Goal: Task Accomplishment & Management: Use online tool/utility

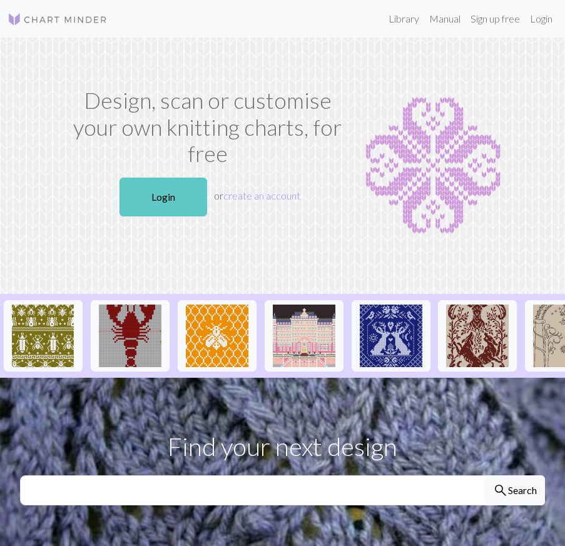
click at [167, 195] on link "Login" at bounding box center [164, 197] width 88 height 39
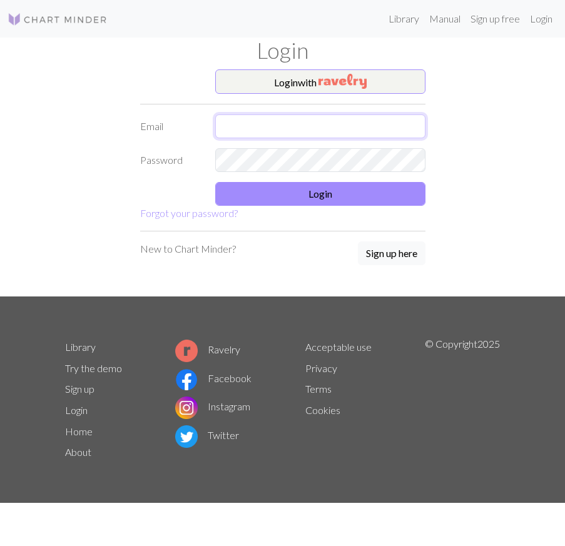
click at [320, 131] on input "text" at bounding box center [320, 127] width 210 height 24
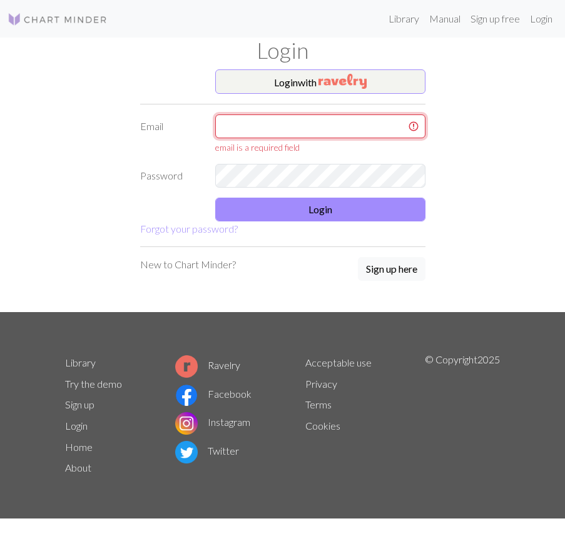
type input "[EMAIL_ADDRESS][DOMAIN_NAME]"
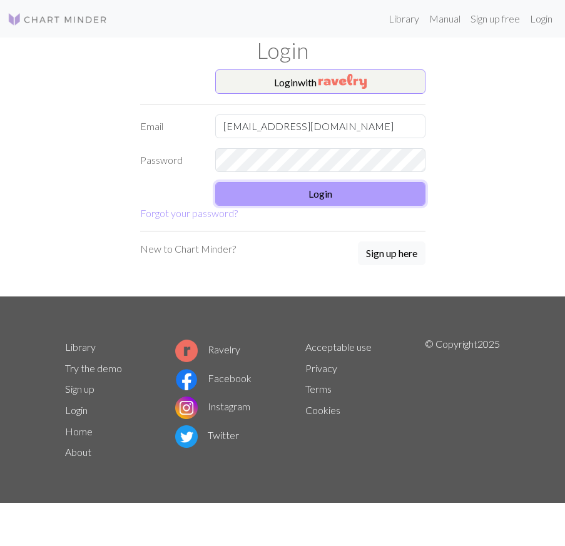
click at [336, 201] on button "Login" at bounding box center [320, 194] width 210 height 24
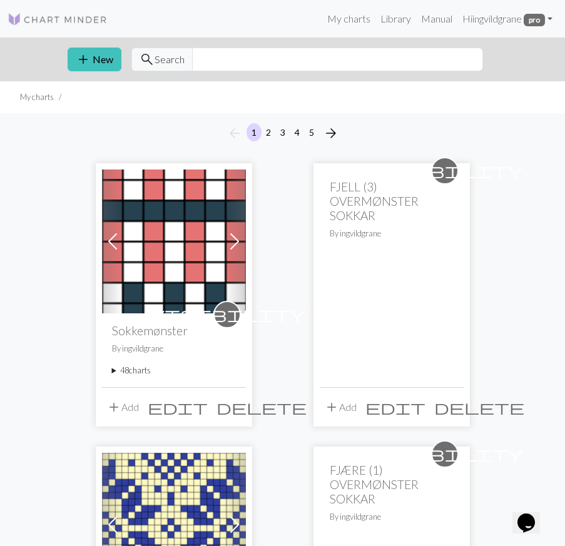
click at [130, 406] on button "add Add" at bounding box center [122, 407] width 41 height 24
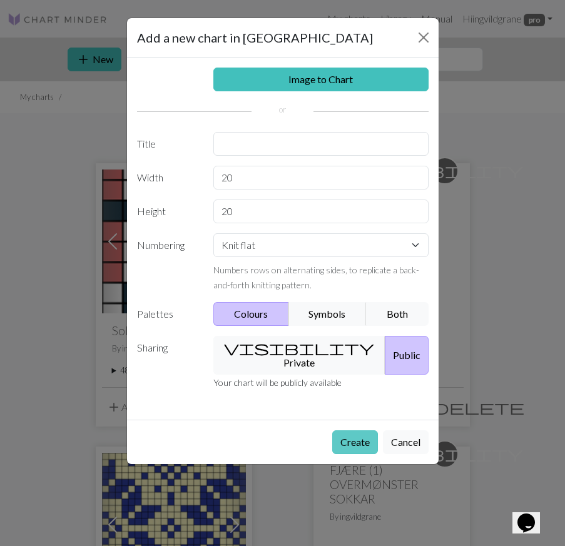
click at [360, 430] on button "Create" at bounding box center [355, 442] width 46 height 24
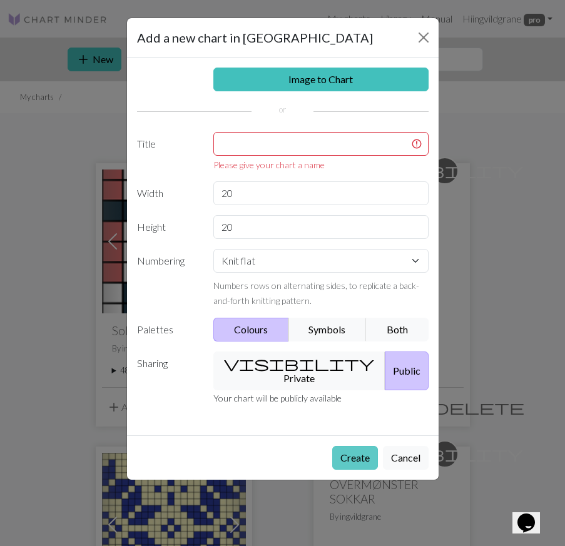
click at [360, 435] on div "Create Cancel" at bounding box center [283, 457] width 312 height 44
click at [403, 446] on button "Cancel" at bounding box center [406, 458] width 46 height 24
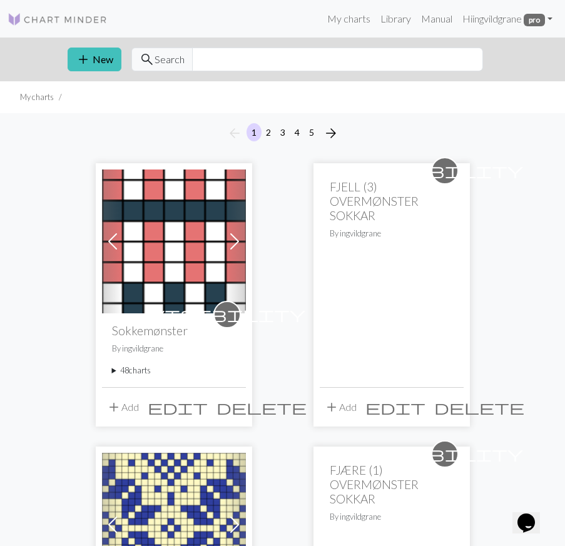
click at [144, 369] on summary "48 charts" at bounding box center [174, 371] width 124 height 12
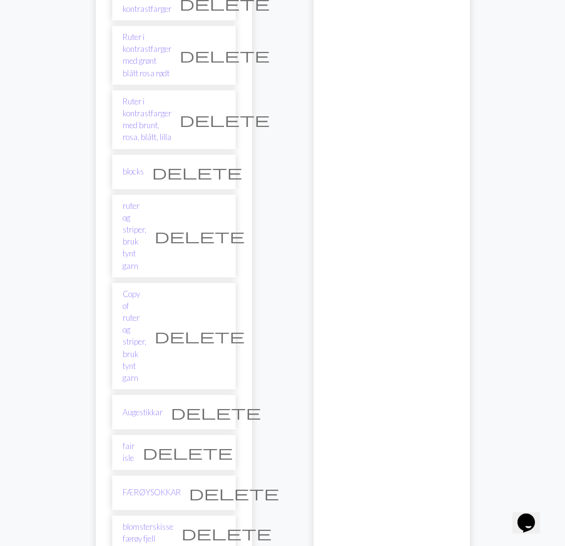
scroll to position [1585, 0]
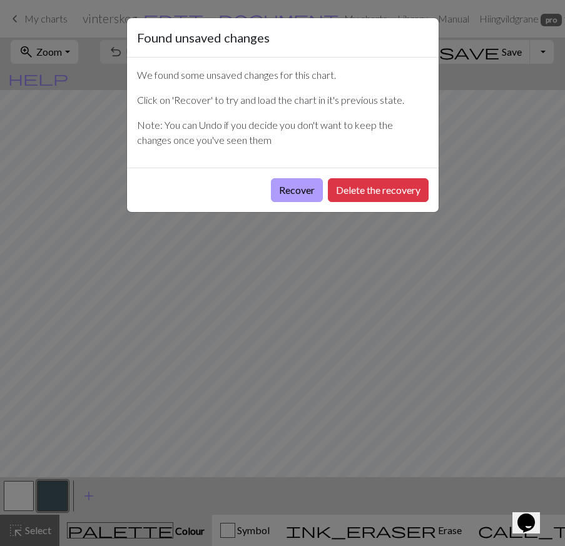
click at [295, 193] on button "Recover" at bounding box center [297, 190] width 52 height 24
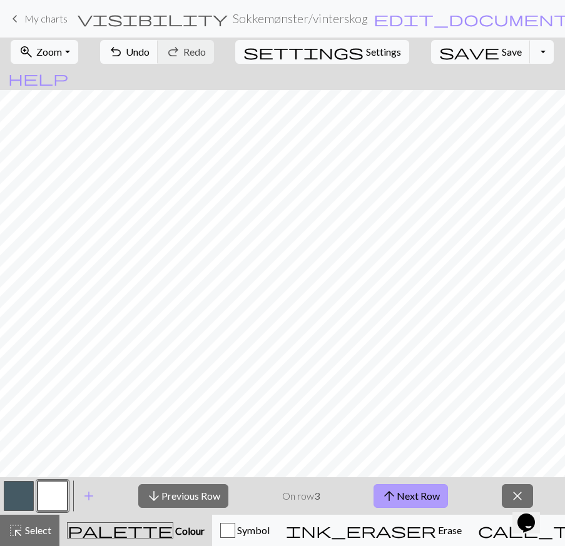
click at [410, 494] on button "arrow_upward Next Row" at bounding box center [411, 496] width 74 height 24
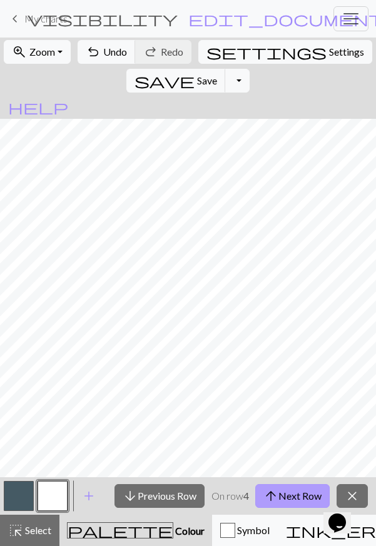
click at [293, 493] on button "arrow_upward Next Row" at bounding box center [292, 496] width 74 height 24
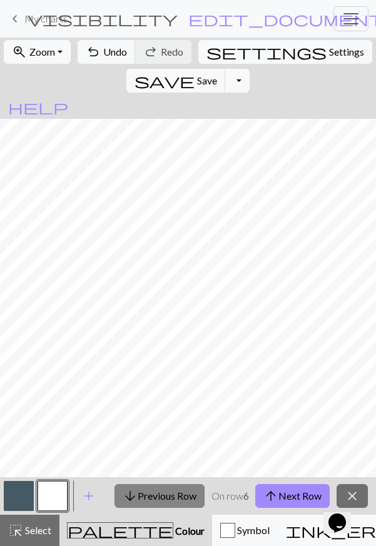
click at [161, 501] on button "arrow_downward Previous Row" at bounding box center [160, 496] width 90 height 24
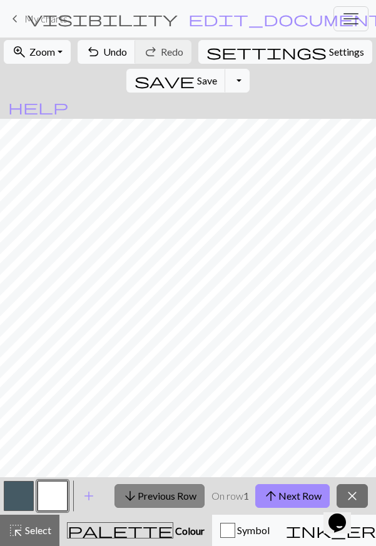
click at [161, 501] on button "arrow_downward Previous Row" at bounding box center [160, 496] width 90 height 24
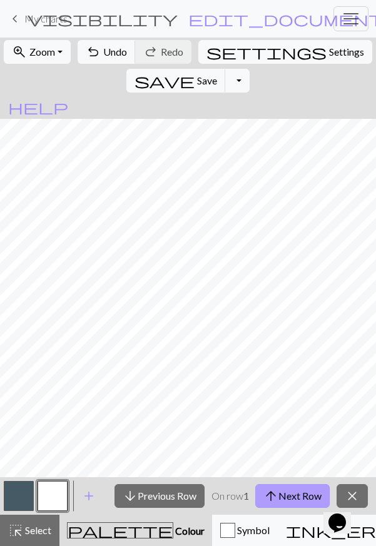
click at [295, 491] on button "arrow_upward Next Row" at bounding box center [292, 496] width 74 height 24
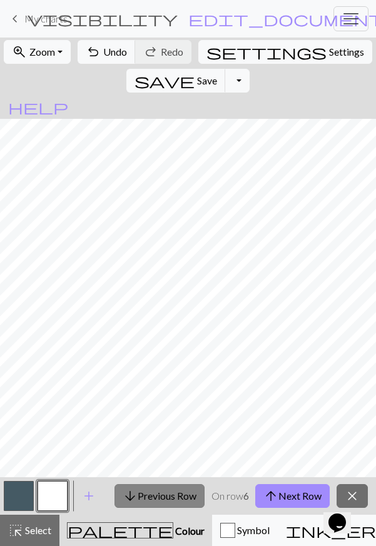
click at [180, 496] on button "arrow_downward Previous Row" at bounding box center [160, 496] width 90 height 24
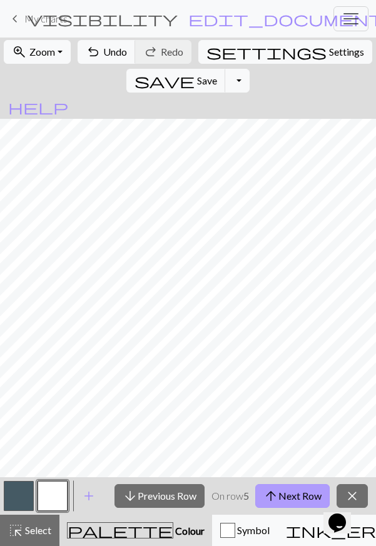
click at [285, 492] on button "arrow_upward Next Row" at bounding box center [292, 496] width 74 height 24
